Goal: Information Seeking & Learning: Check status

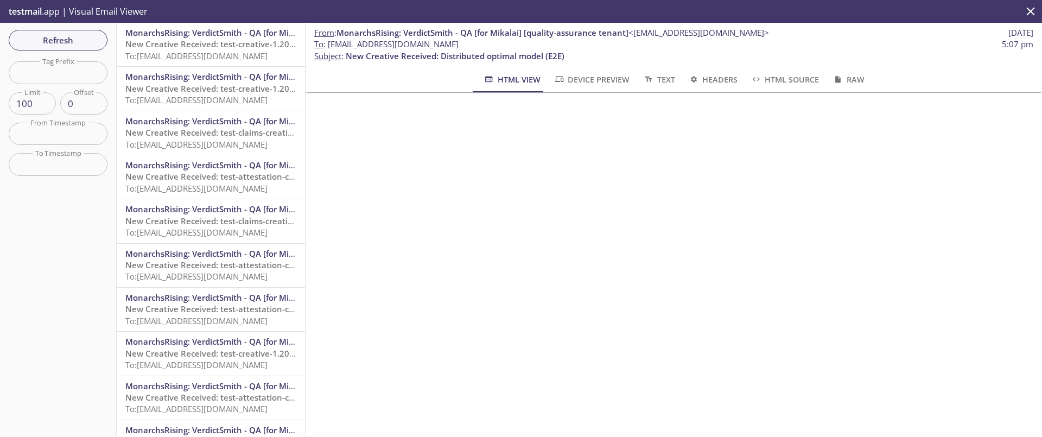
scroll to position [68, 0]
click at [46, 37] on span "Refresh" at bounding box center [57, 40] width 81 height 14
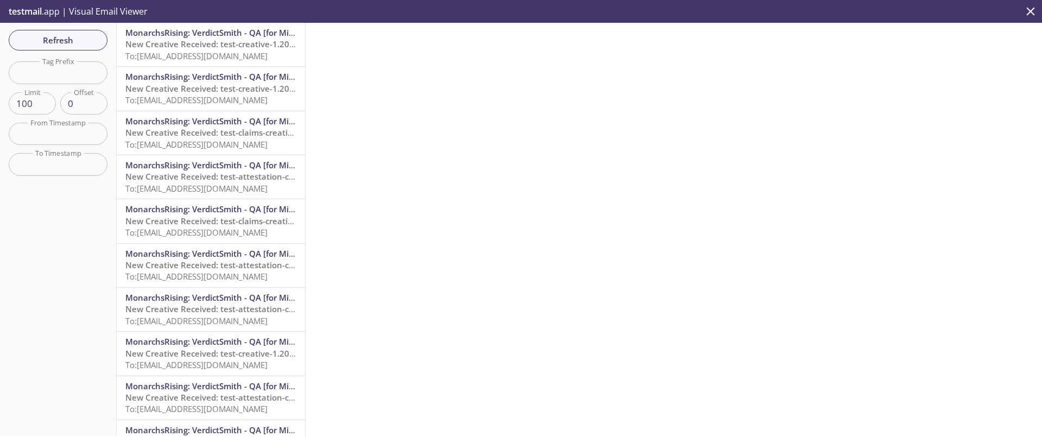
click at [207, 53] on span "To: [EMAIL_ADDRESS][DOMAIN_NAME]" at bounding box center [196, 55] width 142 height 11
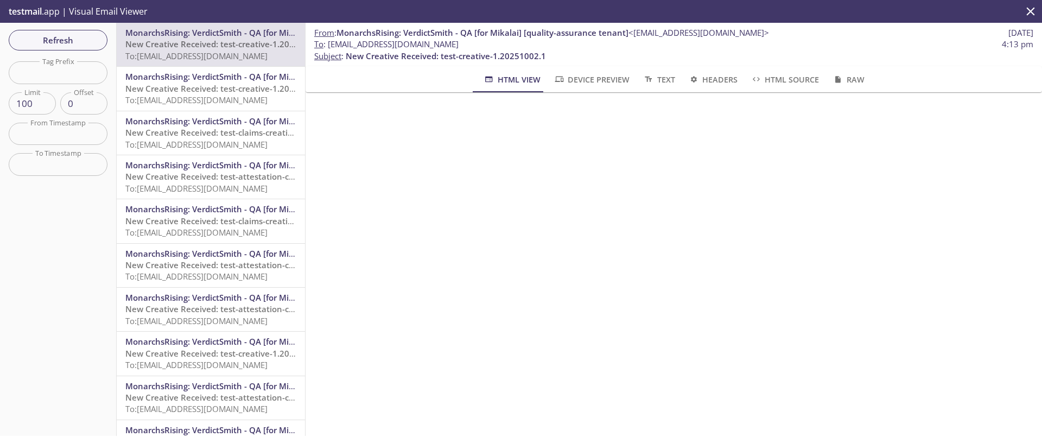
click at [195, 83] on span "New Creative Received: test-creative-1.20251002.1" at bounding box center [225, 88] width 200 height 11
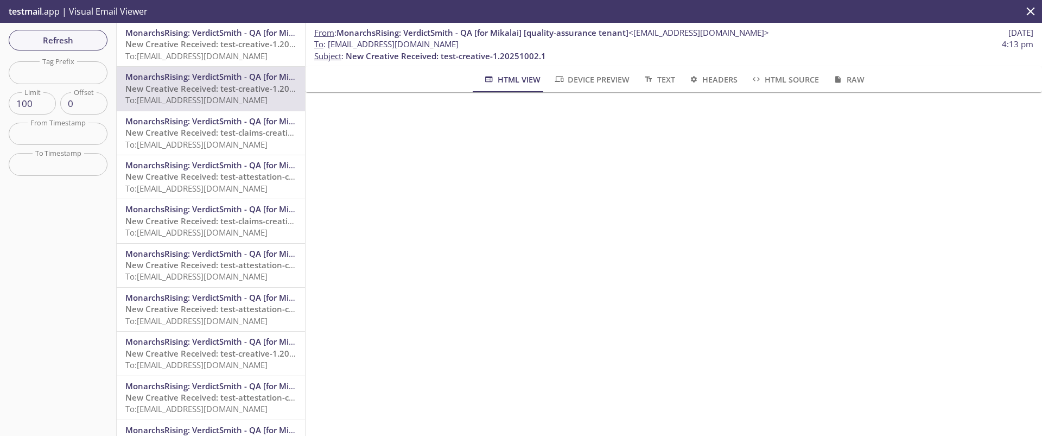
click at [198, 52] on span "To: [EMAIL_ADDRESS][DOMAIN_NAME]" at bounding box center [196, 55] width 142 height 11
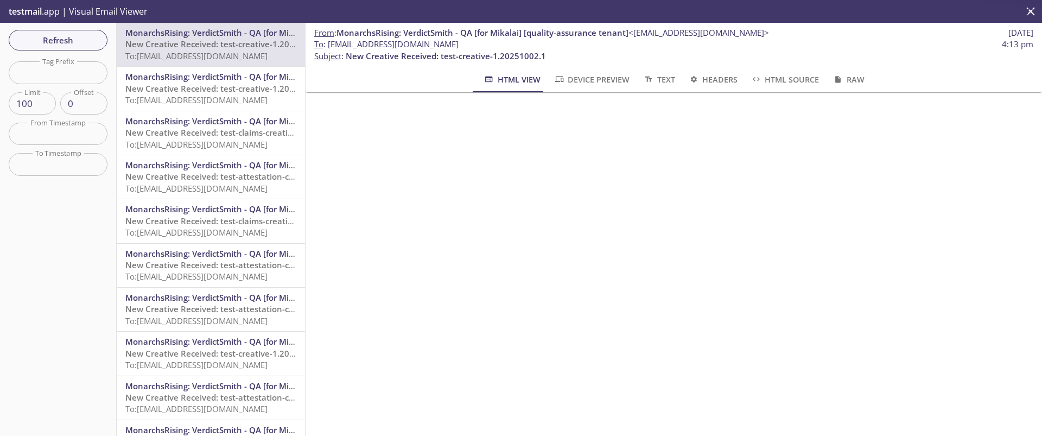
click at [196, 98] on span "To: [EMAIL_ADDRESS][DOMAIN_NAME]" at bounding box center [196, 99] width 142 height 11
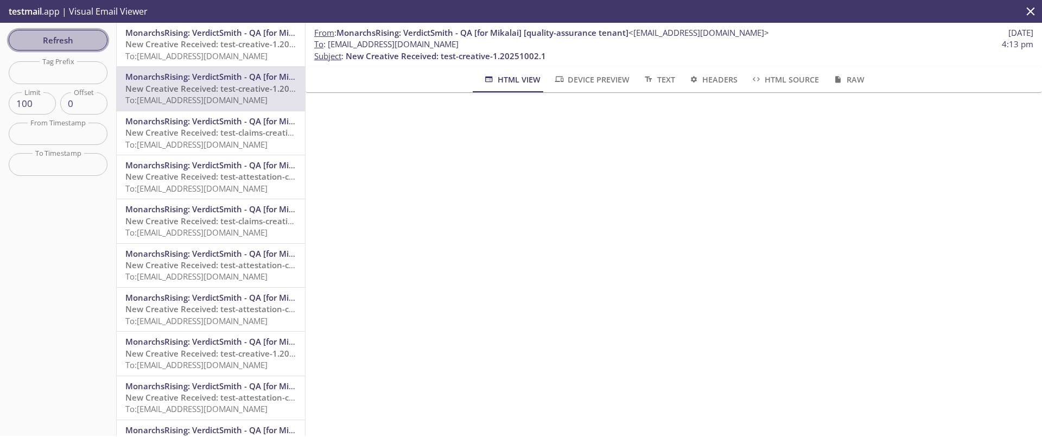
click at [69, 39] on span "Refresh" at bounding box center [57, 40] width 81 height 14
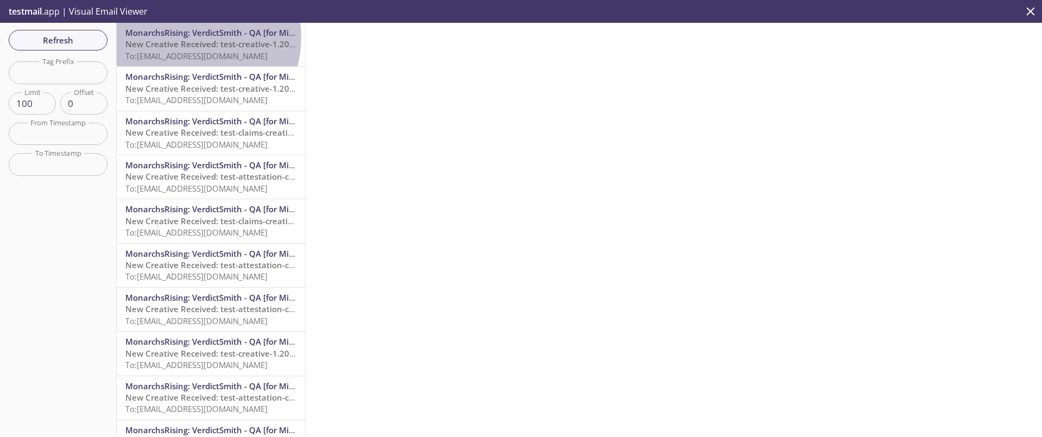
click at [178, 37] on span "MonarchsRising: VerdictSmith - QA [for Mikalai] [quality-assurance tenant]" at bounding box center [271, 32] width 292 height 11
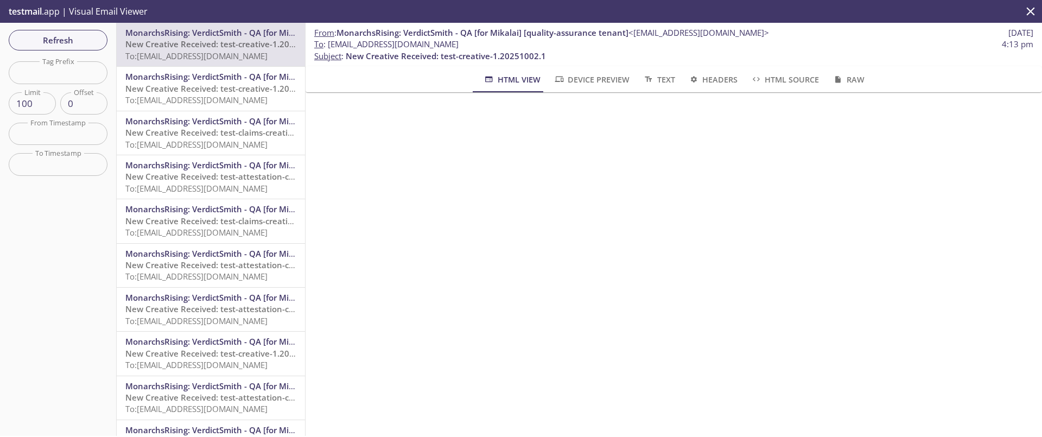
click at [185, 98] on span "To: [EMAIL_ADDRESS][DOMAIN_NAME]" at bounding box center [196, 99] width 142 height 11
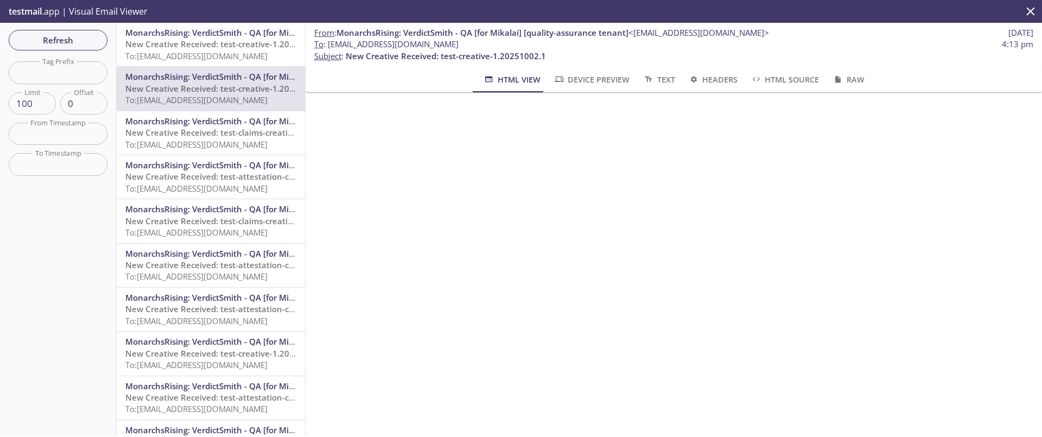
click at [193, 54] on span "To: [EMAIL_ADDRESS][DOMAIN_NAME]" at bounding box center [196, 55] width 142 height 11
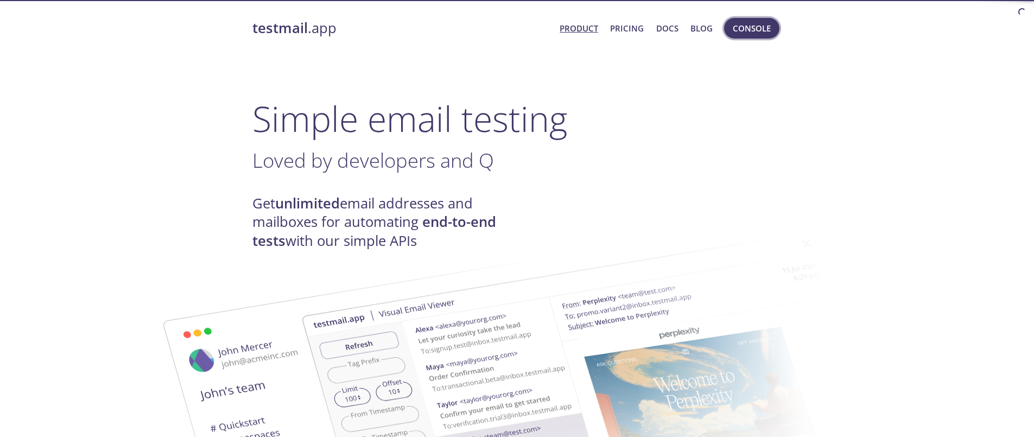
click at [743, 33] on span "Console" at bounding box center [752, 28] width 38 height 14
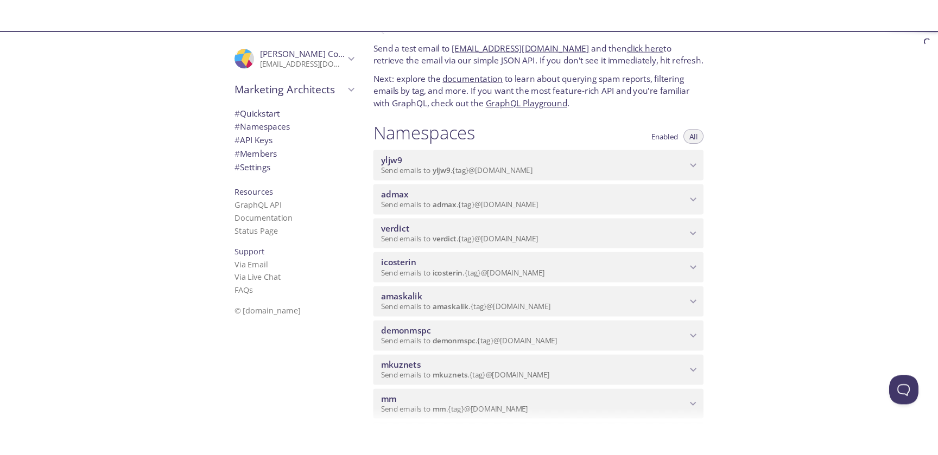
scroll to position [37, 0]
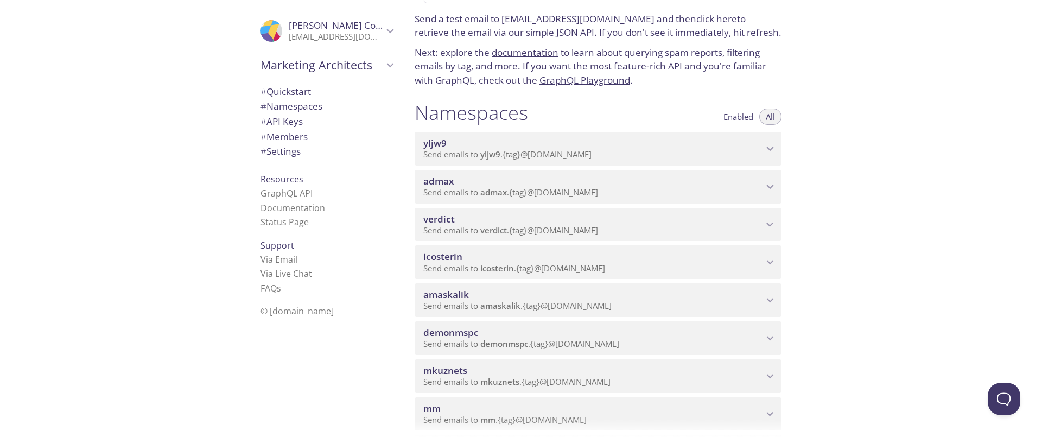
click at [486, 226] on span "verdict" at bounding box center [493, 230] width 27 height 11
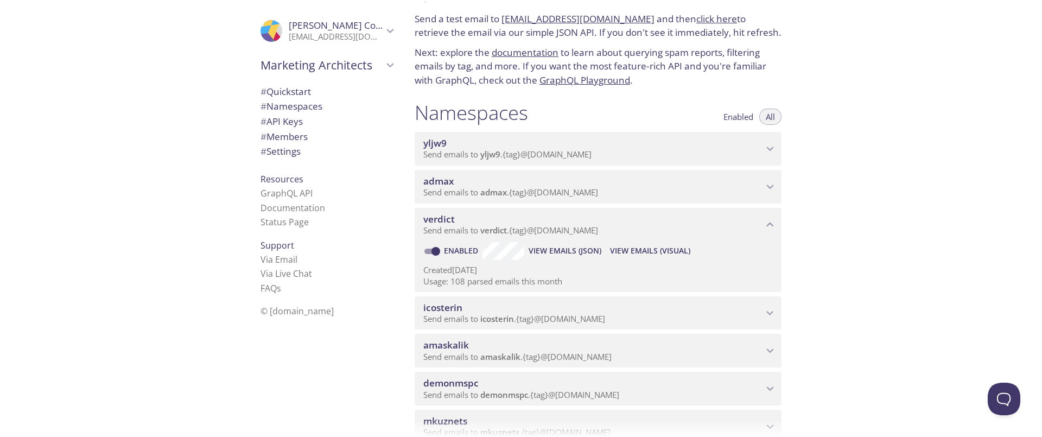
click at [638, 253] on span "View Emails (Visual)" at bounding box center [650, 250] width 80 height 13
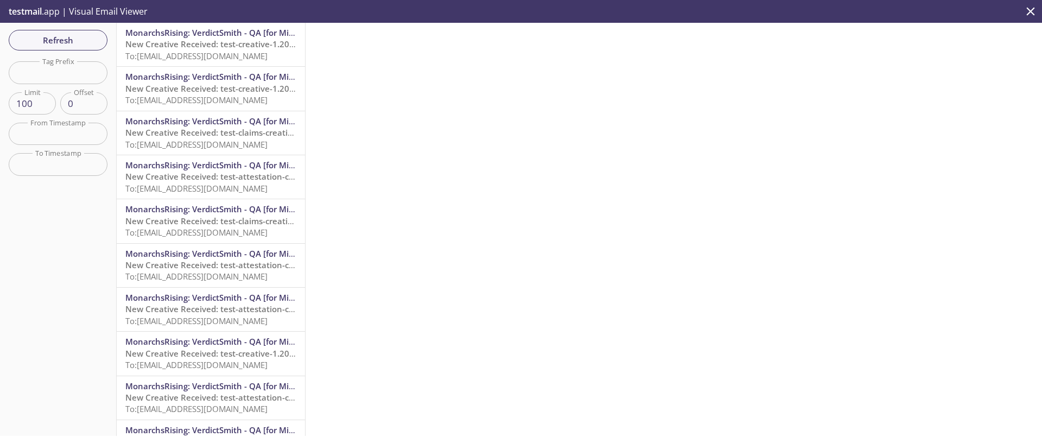
click at [209, 46] on span "New Creative Received: test-creative-1.20251002.1" at bounding box center [225, 44] width 200 height 11
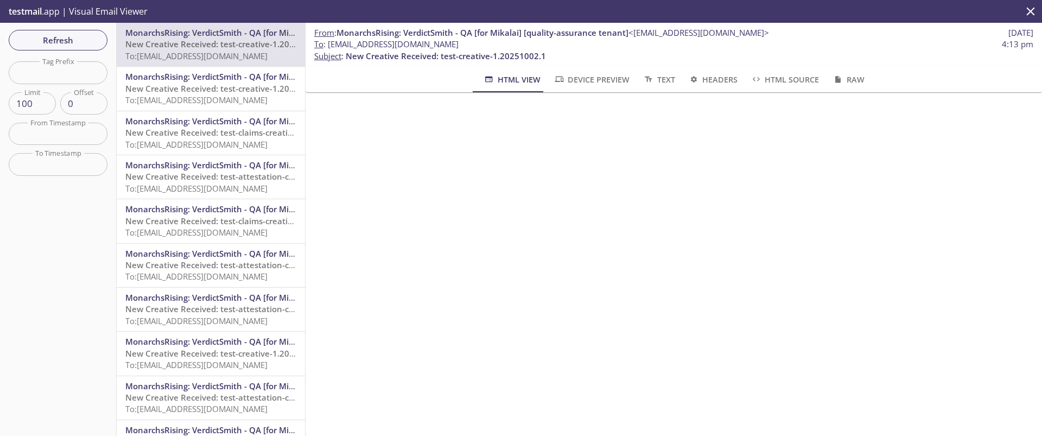
click at [210, 86] on span "New Creative Received: test-creative-1.20251002.1" at bounding box center [225, 88] width 200 height 11
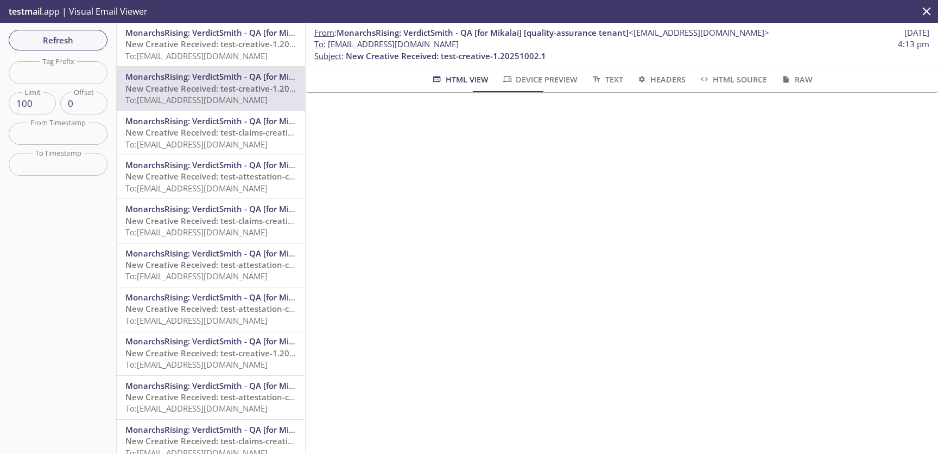
scroll to position [37, 0]
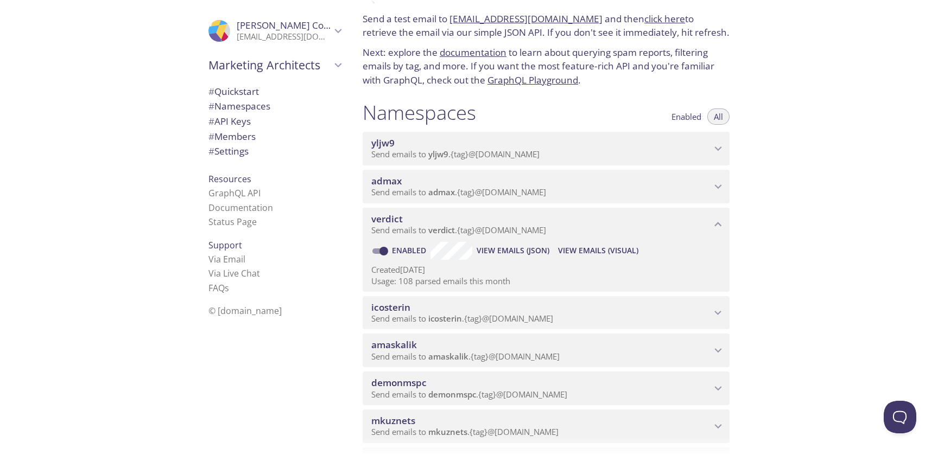
click at [426, 187] on span "Send emails to admax . {tag} @inbox.testmail.app" at bounding box center [458, 192] width 175 height 11
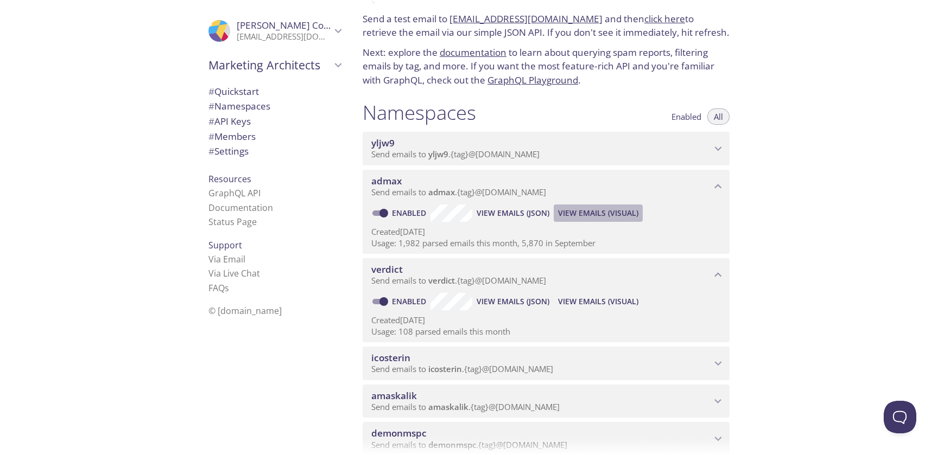
click at [605, 208] on span "View Emails (Visual)" at bounding box center [598, 213] width 80 height 13
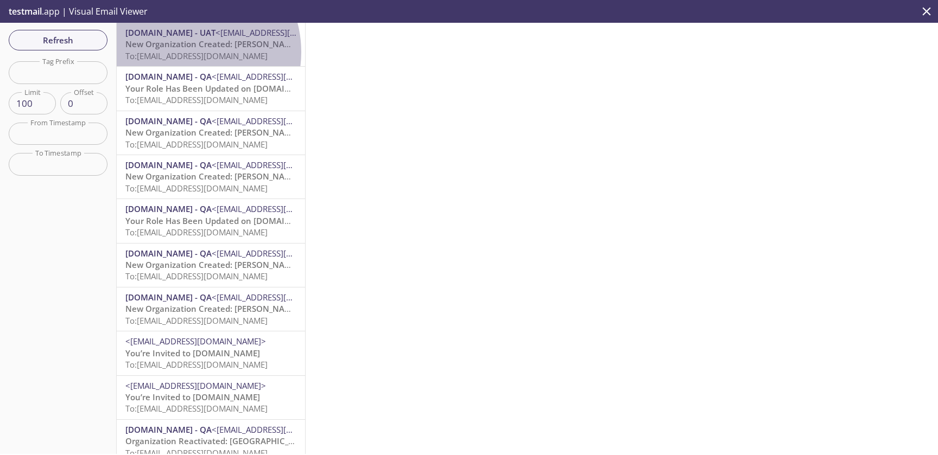
click at [185, 52] on span "To: admax.e2e_test_notifications@inbox.testmail.app" at bounding box center [196, 55] width 142 height 11
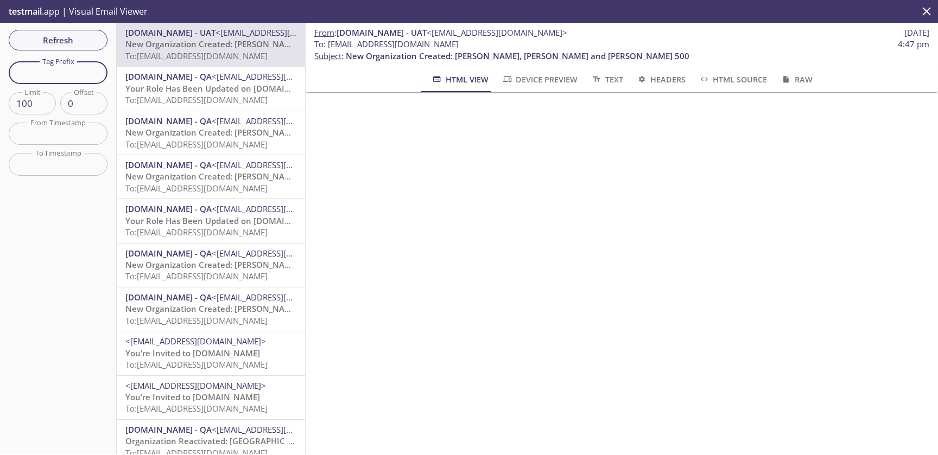
click at [74, 71] on input "text" at bounding box center [58, 72] width 99 height 22
paste input "e2e_test_notifications"
click at [41, 259] on div "Refresh Filters Tag Prefix e2e_test_notifications Tag Prefix Limit 100 Limit Of…" at bounding box center [58, 239] width 117 height 432
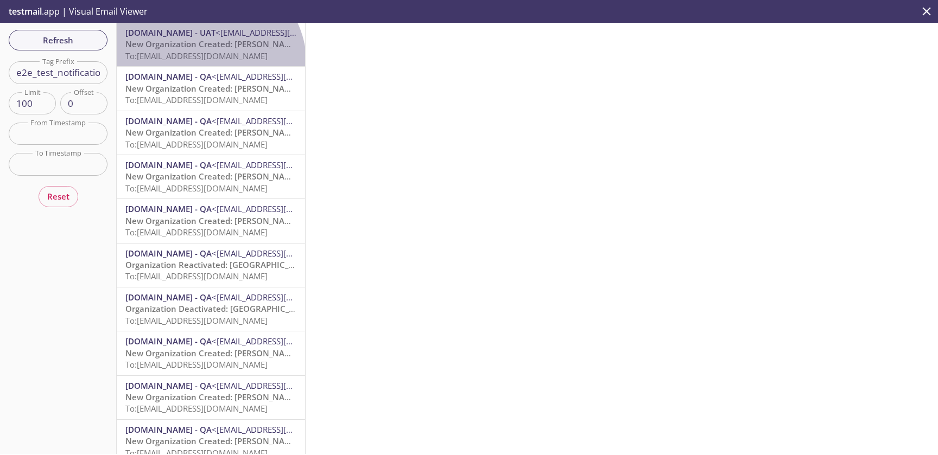
click at [207, 65] on div "MonarchsRising.com - UAT <support@uat.monarchsrising.com> New Organization Crea…" at bounding box center [211, 44] width 188 height 43
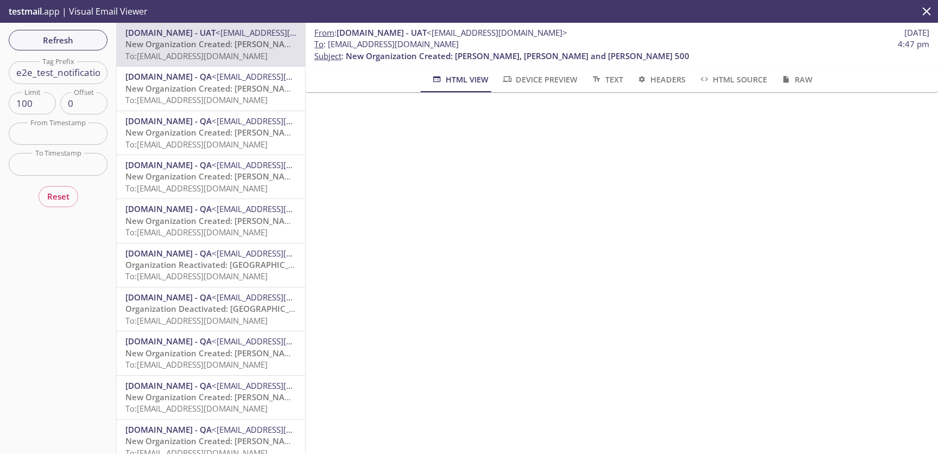
click at [213, 97] on span "To: admax.e2e_test_notifications@inbox.testmail.app" at bounding box center [196, 99] width 142 height 11
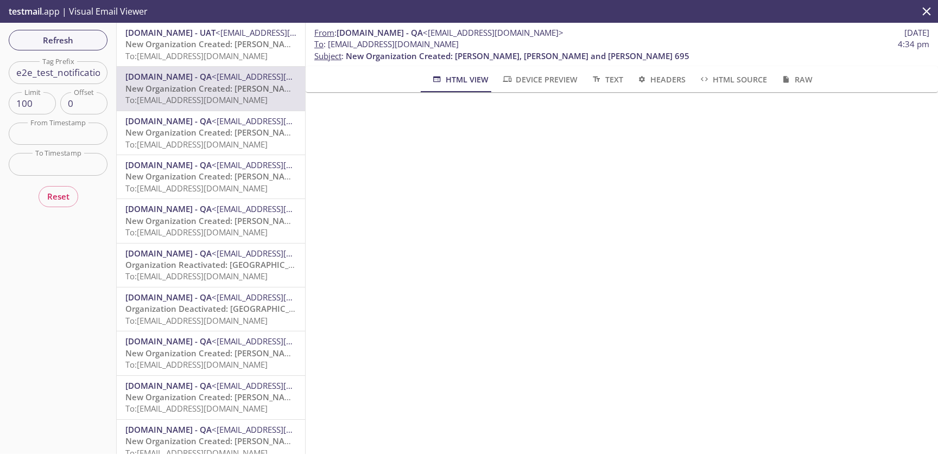
click at [213, 137] on span "New Organization Created: Sloan, Mckee and Reynolds 1" at bounding box center [292, 132] width 334 height 11
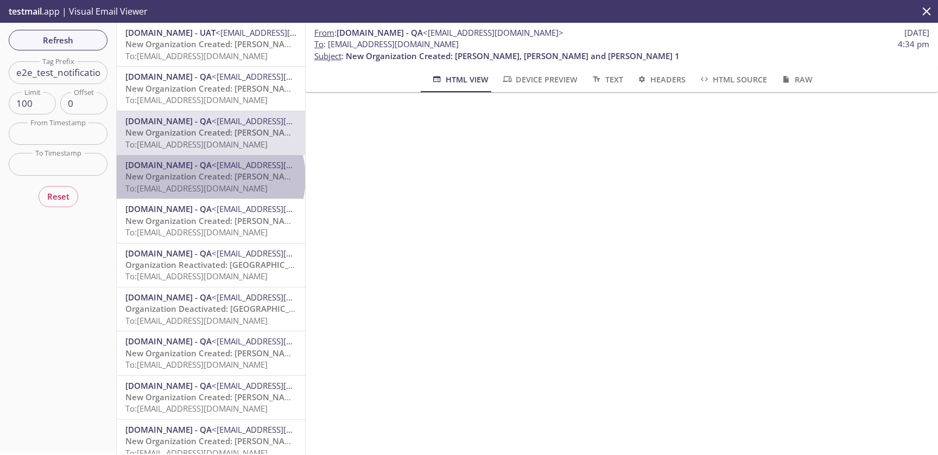
click at [210, 178] on span "New Organization Created: Gutierrez and Sons 162" at bounding box center [239, 176] width 229 height 11
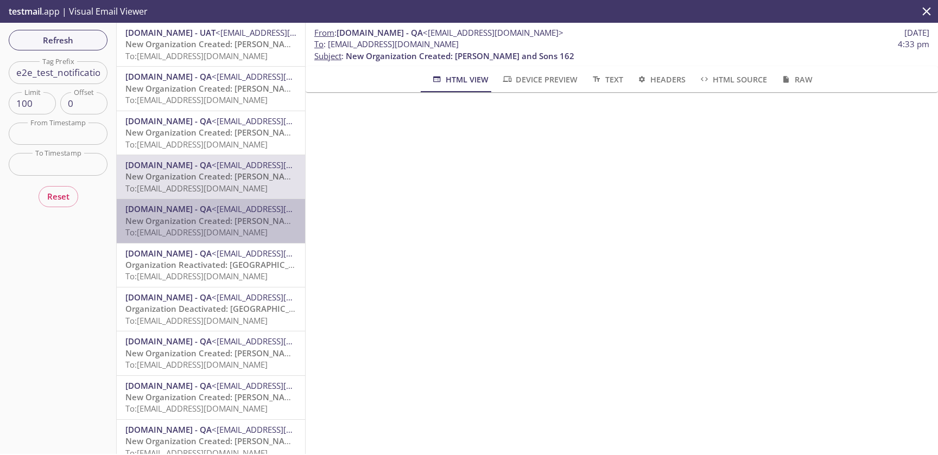
click at [217, 202] on div "MonarchsRising.com - QA <support@qa.monarchsrising.com> New Organization Create…" at bounding box center [211, 220] width 188 height 43
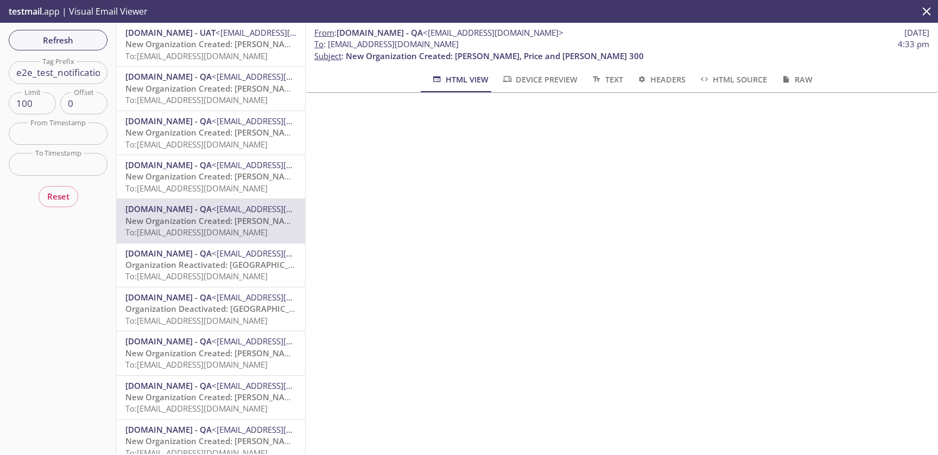
click at [210, 270] on span "Organization Reactivated: Davenport, Green and Pham 119" at bounding box center [283, 264] width 316 height 11
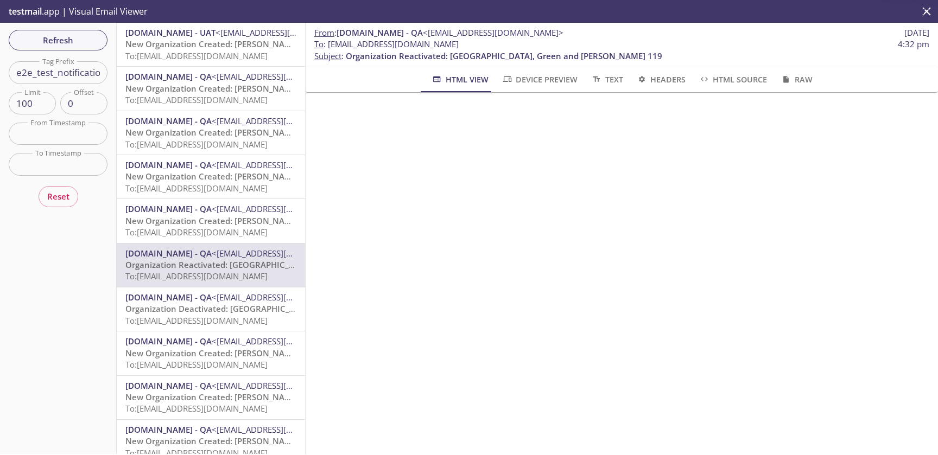
click at [209, 300] on span "MonarchsRising.com - QA" at bounding box center [168, 297] width 86 height 11
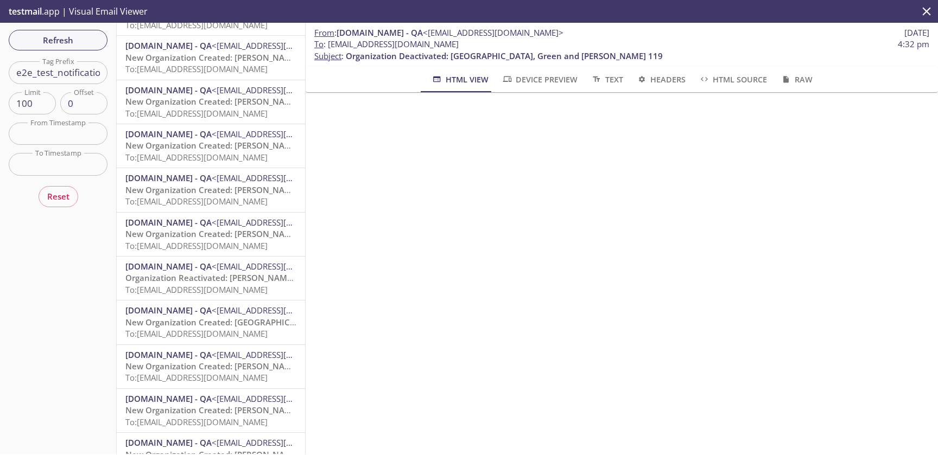
click at [250, 238] on span "New Organization Created: Walker and Sons 807" at bounding box center [239, 234] width 229 height 11
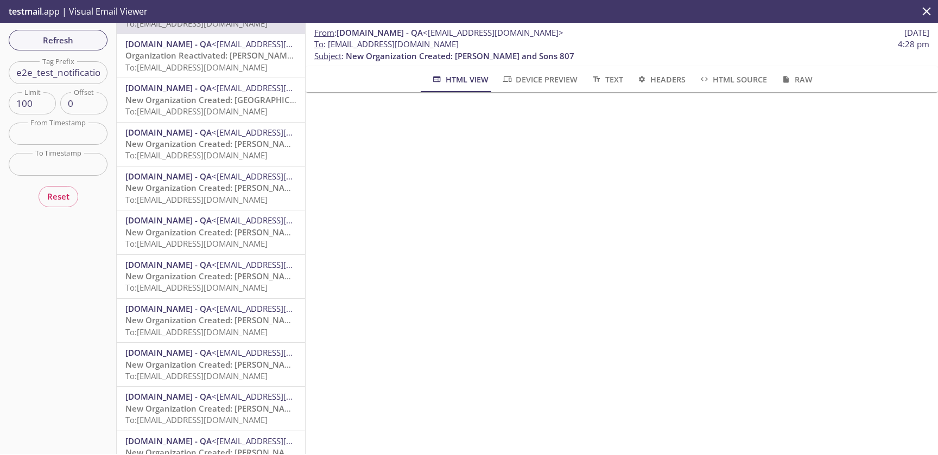
scroll to position [1412, 0]
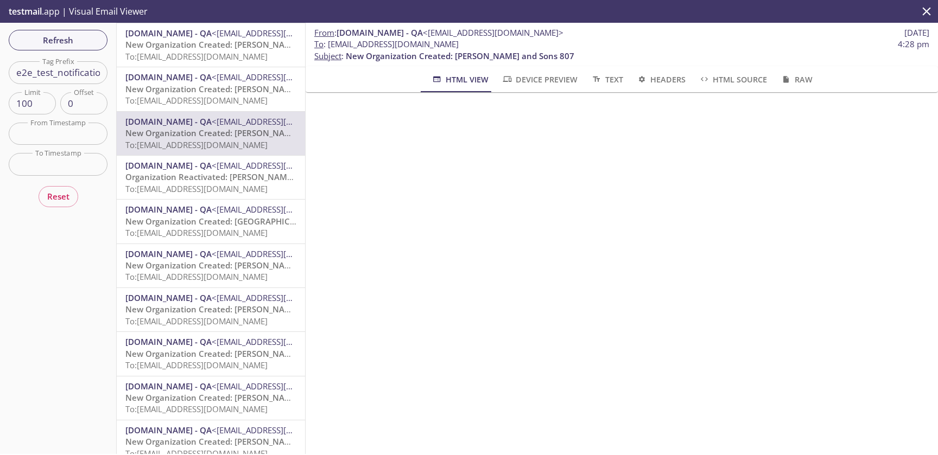
click at [227, 187] on span "To: admax.e2e_test_notifications@inbox.testmail.app" at bounding box center [196, 188] width 142 height 11
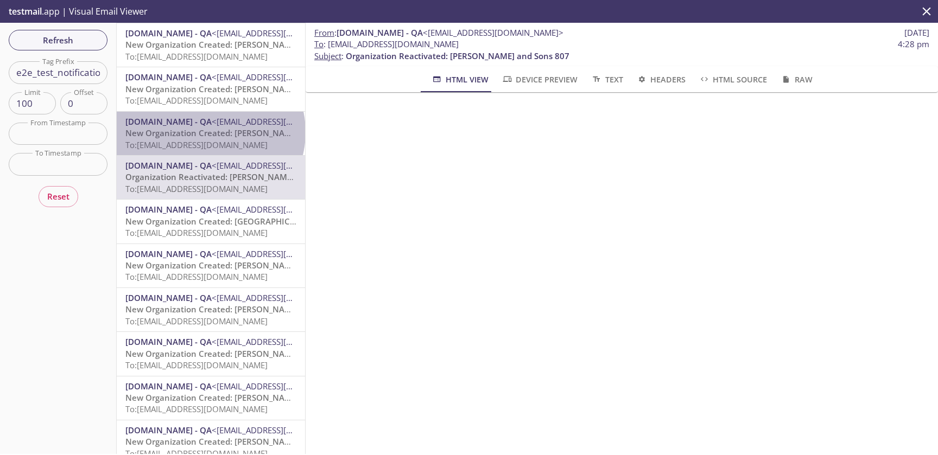
click at [210, 132] on span "New Organization Created: Walker and Sons 807" at bounding box center [239, 133] width 229 height 11
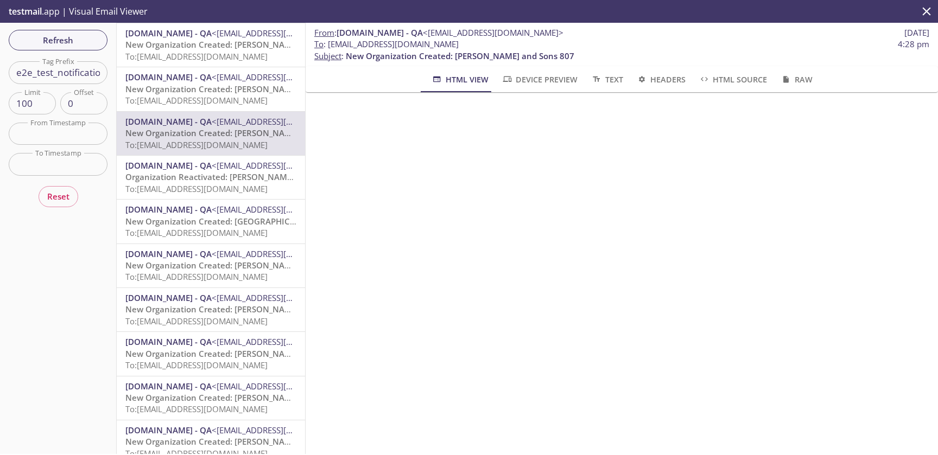
click at [212, 182] on span "Organization Reactivated: Walker and Sons 807" at bounding box center [237, 177] width 224 height 11
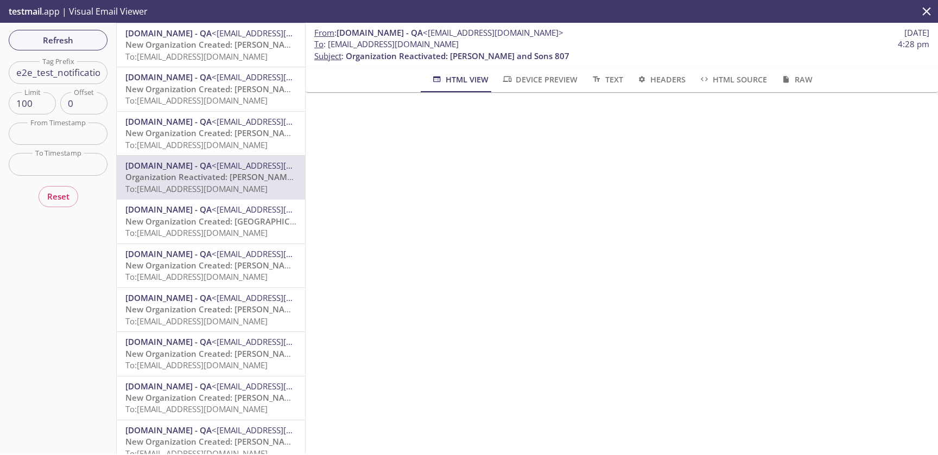
click at [659, 80] on span "Headers" at bounding box center [660, 80] width 49 height 14
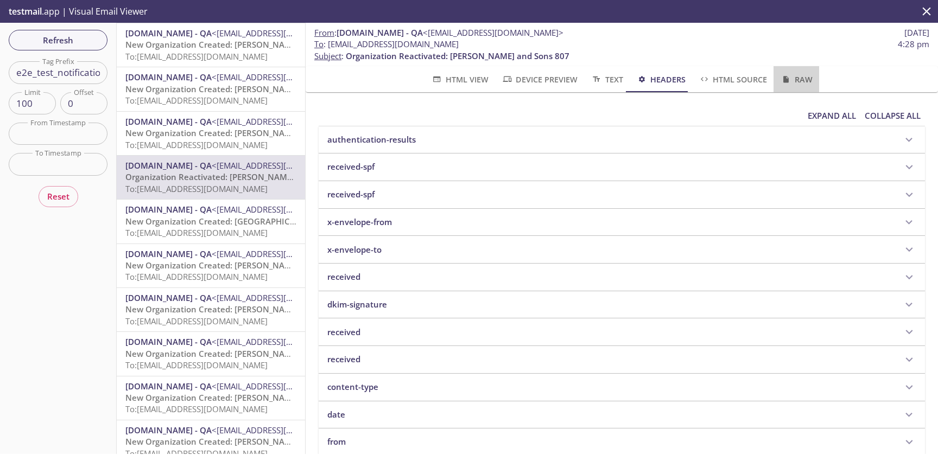
click at [775, 79] on button "Raw" at bounding box center [795, 79] width 45 height 26
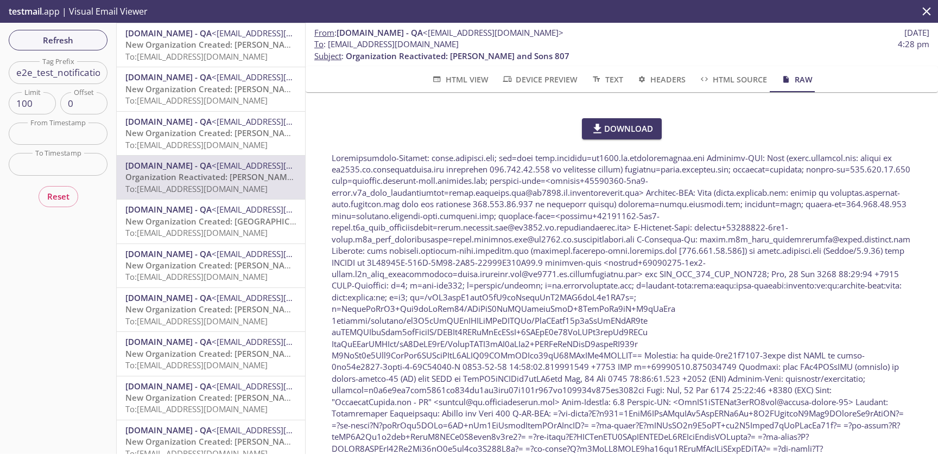
click at [199, 142] on span "To: admax.e2e_test_notifications@inbox.testmail.app" at bounding box center [196, 144] width 142 height 11
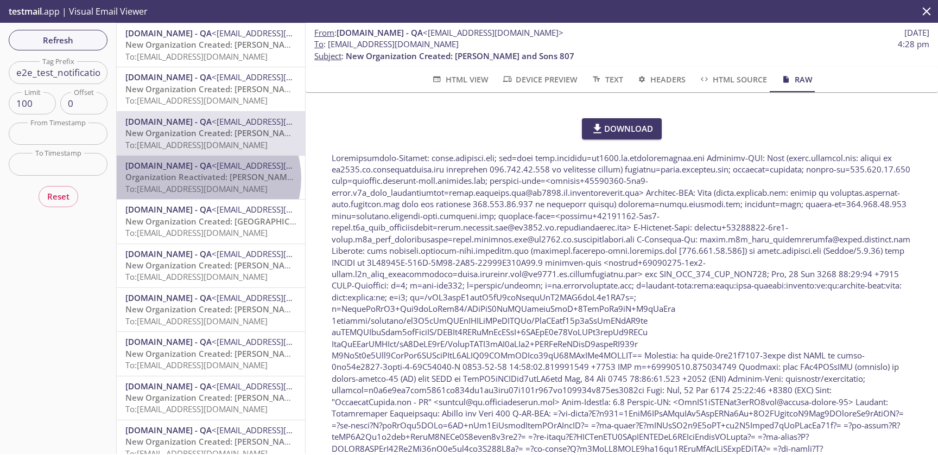
click at [207, 179] on span "Organization Reactivated: Walker and Sons 807" at bounding box center [237, 177] width 224 height 11
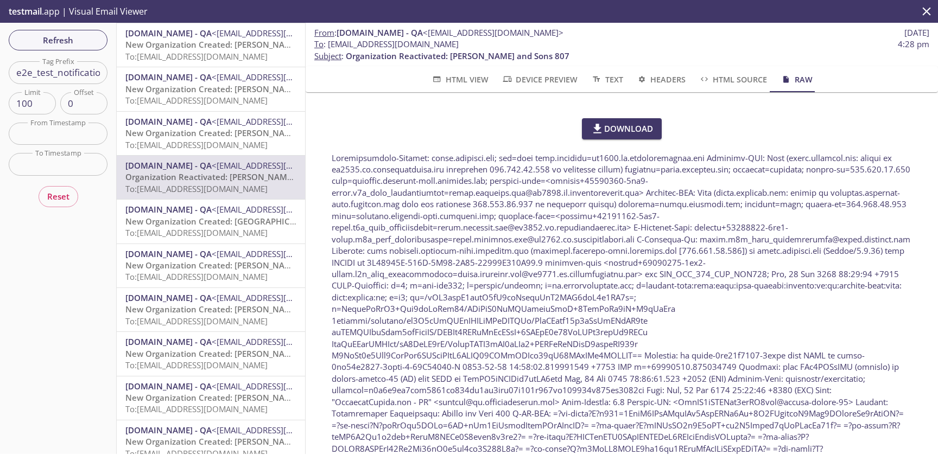
click at [204, 144] on span "To: admax.e2e_test_notifications@inbox.testmail.app" at bounding box center [196, 144] width 142 height 11
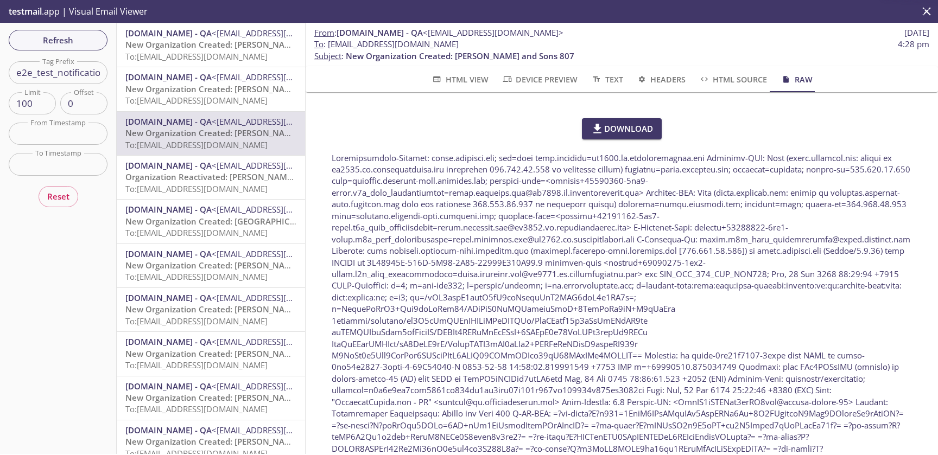
click at [194, 167] on span "MonarchsRising.com - QA" at bounding box center [168, 165] width 86 height 11
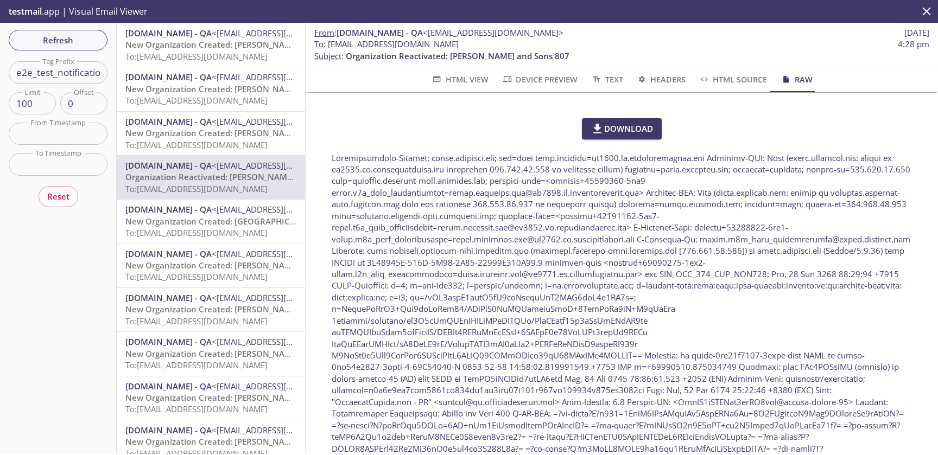
click at [198, 129] on span "New Organization Created: Walker and Sons 807" at bounding box center [239, 133] width 229 height 11
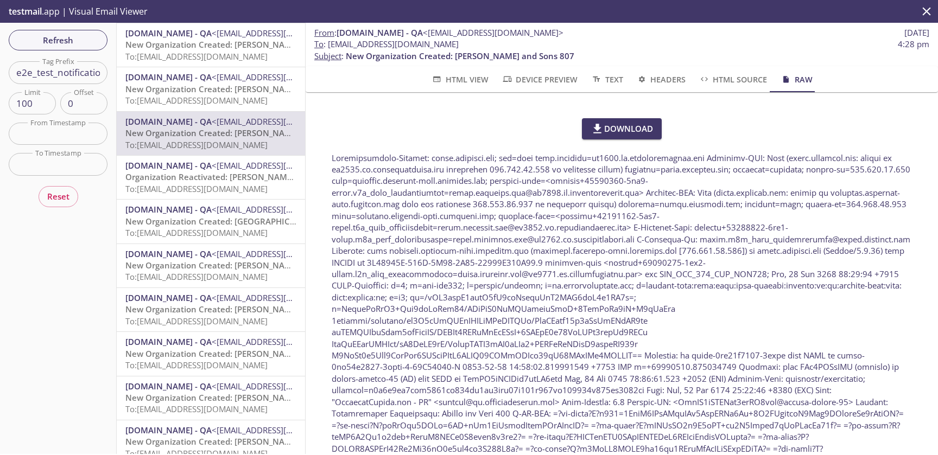
click at [201, 174] on span "Organization Reactivated: Walker and Sons 807" at bounding box center [237, 177] width 224 height 11
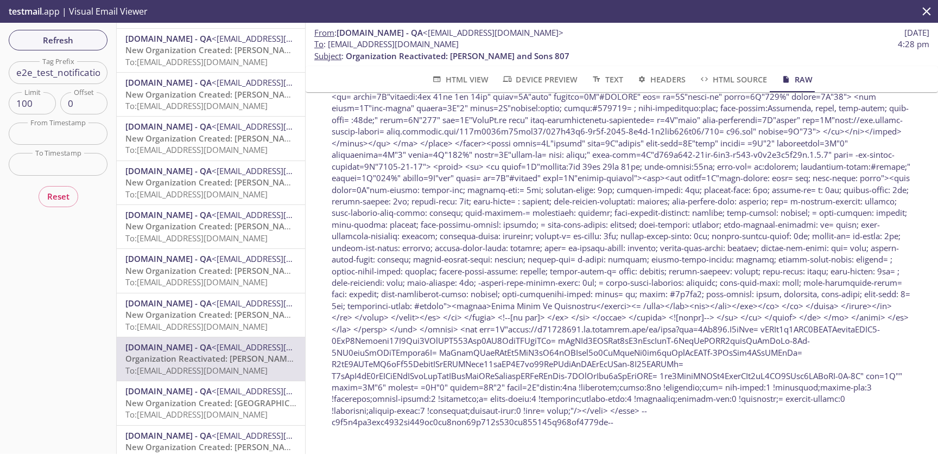
scroll to position [1251, 0]
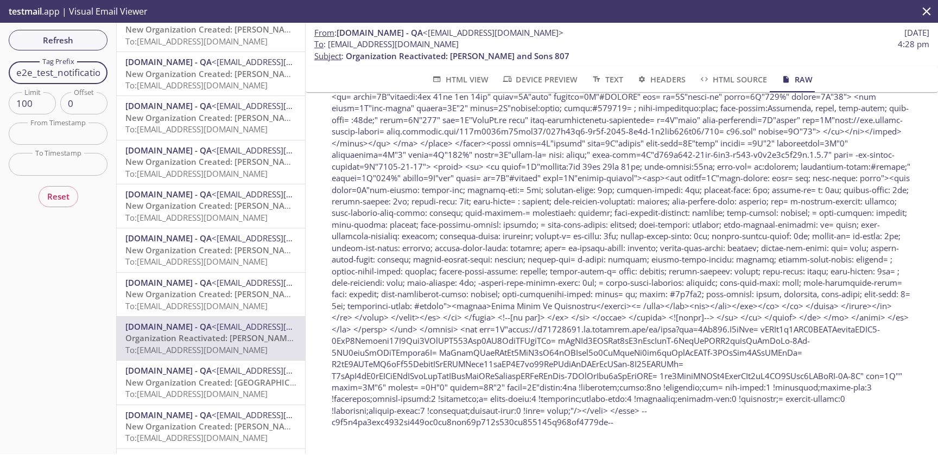
click at [64, 64] on input "e2e_test_notifications" at bounding box center [58, 72] width 99 height 22
paste input "2025100714264210"
type input "2025100714264210"
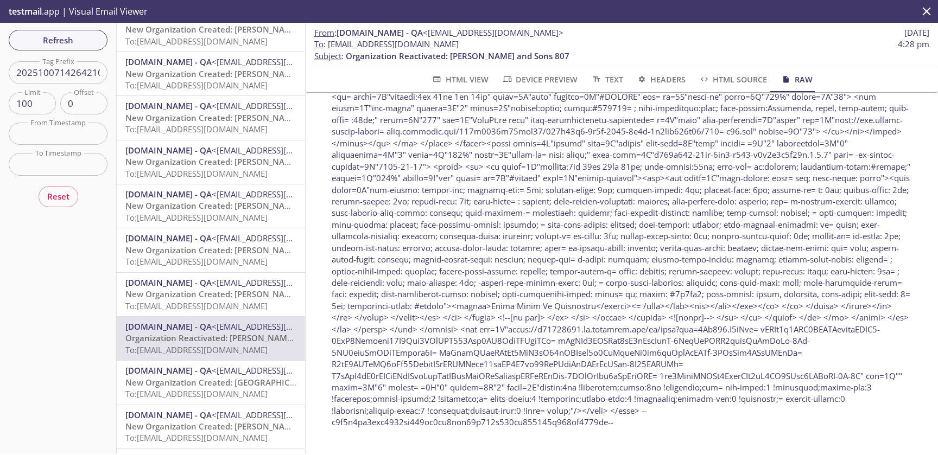
click at [43, 329] on div "Refresh Filters Tag Prefix 2025100714264210 Tag Prefix Limit 100 Limit Offset 0…" at bounding box center [58, 239] width 117 height 432
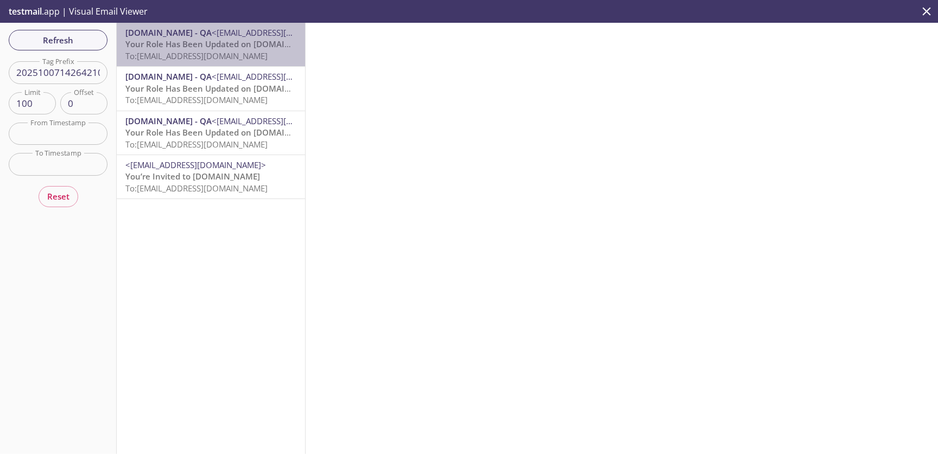
click at [226, 56] on span "To: admax.2025100714264210@inbox.testmail.app" at bounding box center [196, 55] width 142 height 11
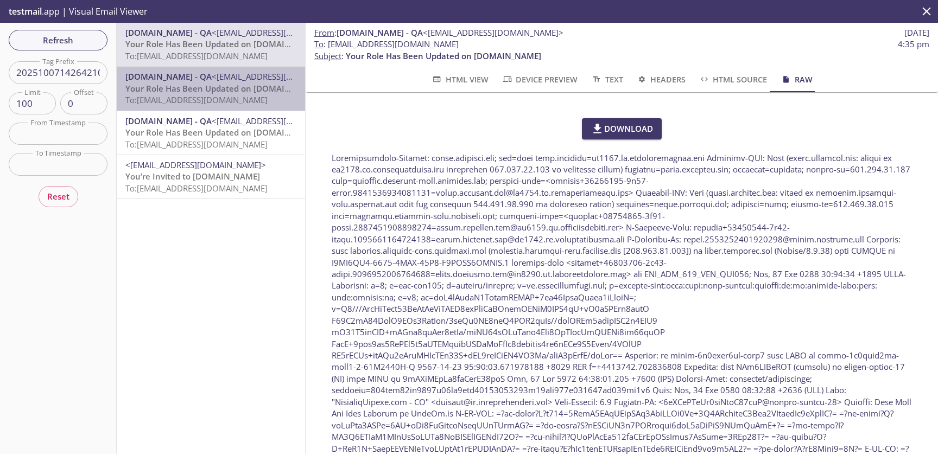
click at [221, 96] on span "To: admax.2025100714264210@inbox.testmail.app" at bounding box center [196, 99] width 142 height 11
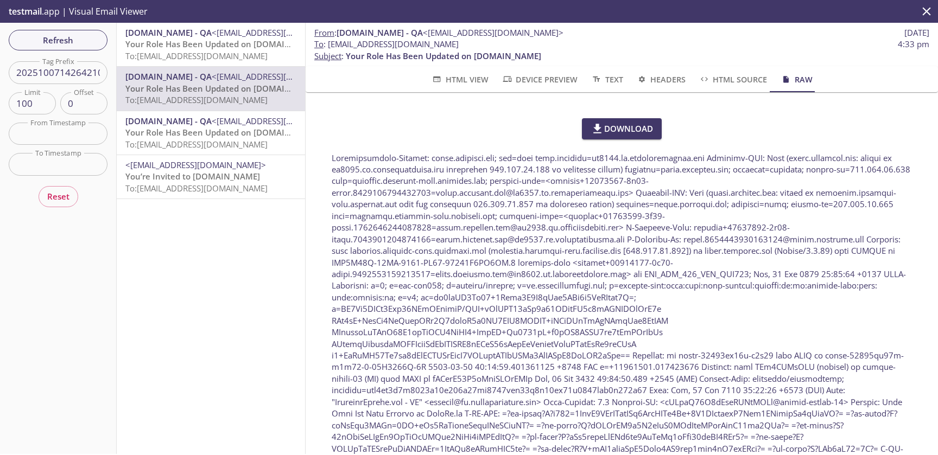
click at [209, 136] on span "Your Role Has Been Updated on HearYa.tv" at bounding box center [222, 132] width 195 height 11
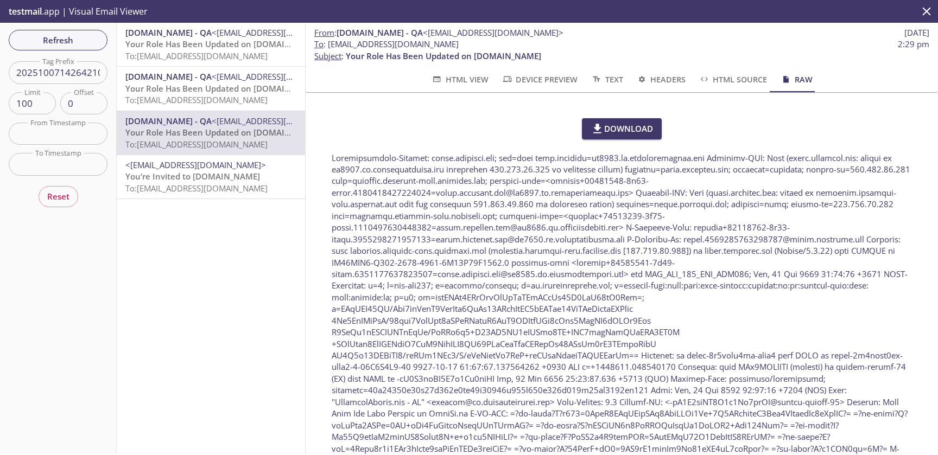
click at [205, 174] on span "You’re Invited to HearYa.tv" at bounding box center [192, 176] width 135 height 11
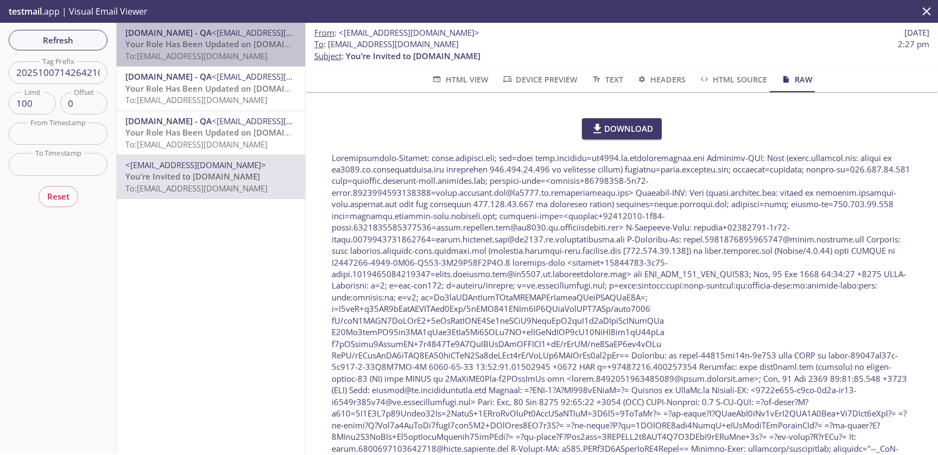
click at [230, 55] on span "To: admax.2025100714264210@inbox.testmail.app" at bounding box center [196, 55] width 142 height 11
